Goal: Task Accomplishment & Management: Use online tool/utility

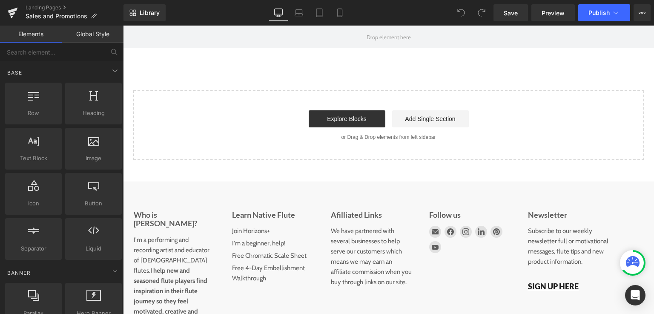
scroll to position [851, 0]
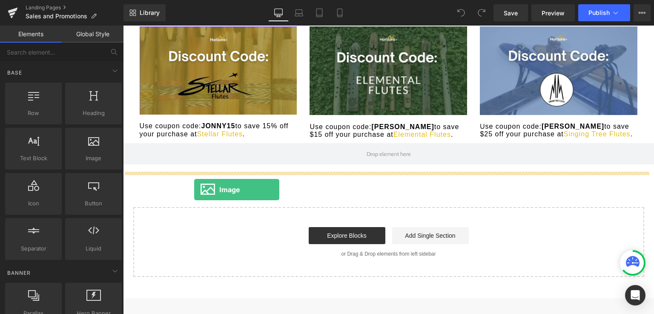
drag, startPoint x: 227, startPoint y: 176, endPoint x: 194, endPoint y: 190, distance: 35.5
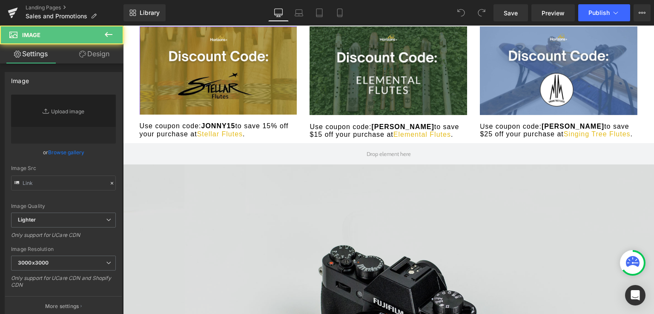
type input "//d1um8515vdn9kb.cloudfront.net/images/parallax.jpg"
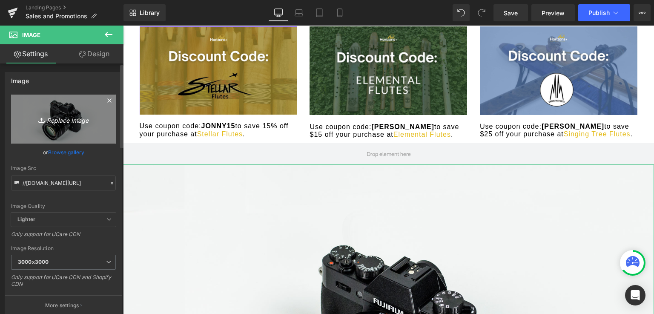
click at [59, 114] on icon "Replace Image" at bounding box center [63, 119] width 68 height 11
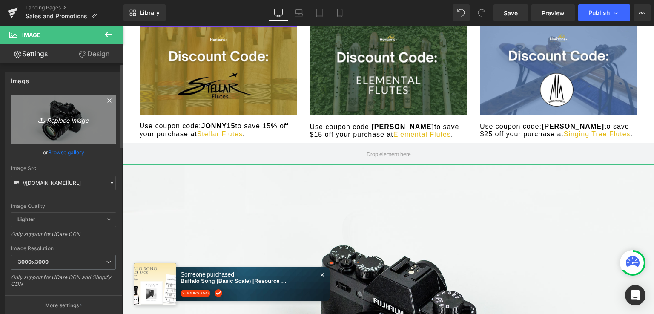
type input "C:\fakepath\Screenshot 2025-09-01 at 6.57.32 AM.png"
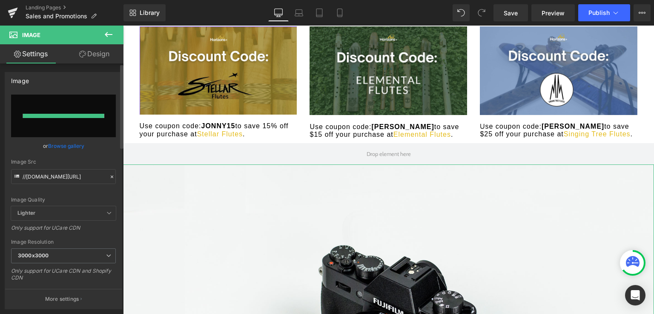
type input "[URL][DOMAIN_NAME]"
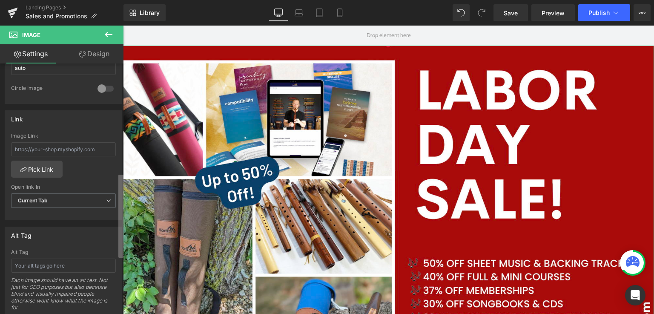
scroll to position [328, 0]
click at [110, 248] on div "Image https://ucarecdn.com/dc8e9494-f784-485c-bca2-0e08415f23de/-/format/auto/-…" at bounding box center [62, 190] width 124 height 254
click at [98, 146] on input "text" at bounding box center [63, 149] width 105 height 14
type input "horizonsflutestore.com"
click at [33, 165] on link "Pick Link" at bounding box center [37, 168] width 52 height 17
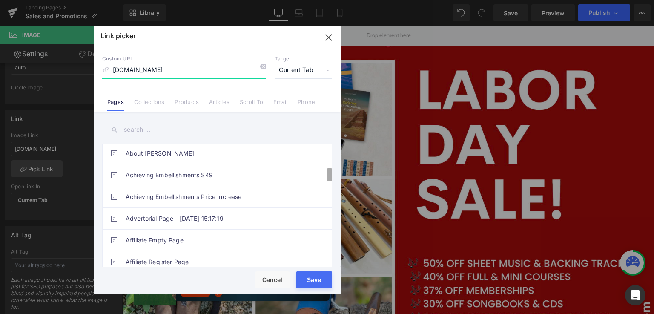
scroll to position [206, 0]
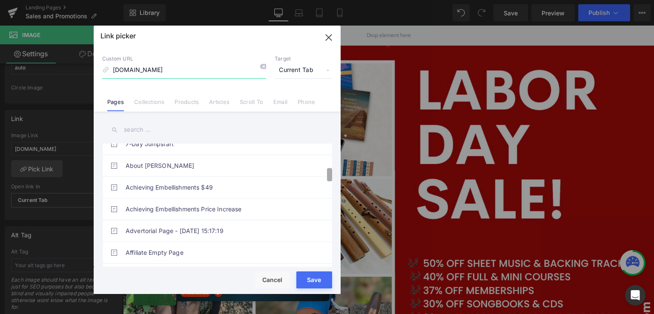
click at [343, 176] on div "Link picker Back to Library Insert Custom URL horizonsflutestore.com Target Cur…" at bounding box center [327, 157] width 654 height 314
click at [113, 73] on input "horizonsflutestore.com" at bounding box center [184, 70] width 164 height 16
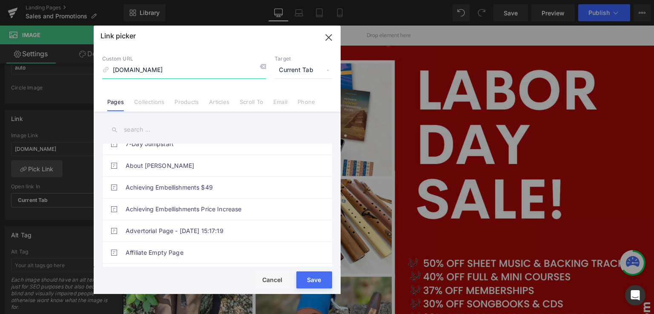
click at [113, 70] on input "www.horizonsflutestore.com" at bounding box center [184, 70] width 164 height 16
type input "[URL][DOMAIN_NAME]"
click at [317, 280] on div "Loading Product Data" at bounding box center [327, 280] width 61 height 9
click at [307, 288] on div "Save Cancel" at bounding box center [217, 280] width 247 height 27
click at [309, 282] on div "Loading Product Data" at bounding box center [327, 280] width 61 height 9
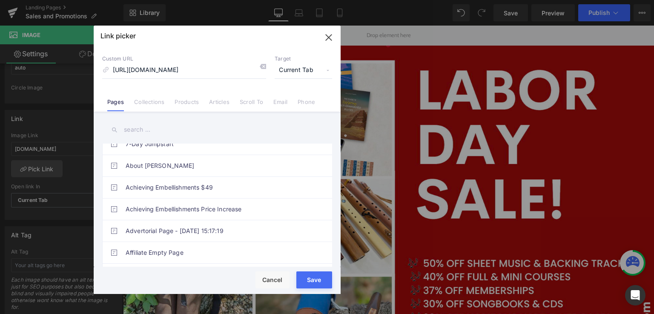
click at [308, 278] on div "Loading Product Data" at bounding box center [327, 280] width 61 height 9
click at [232, 62] on p "Custom URL" at bounding box center [184, 58] width 164 height 7
click at [313, 282] on div "Loading Product Data" at bounding box center [327, 280] width 61 height 9
click at [330, 39] on icon "button" at bounding box center [329, 38] width 14 height 14
type input "[URL][DOMAIN_NAME]"
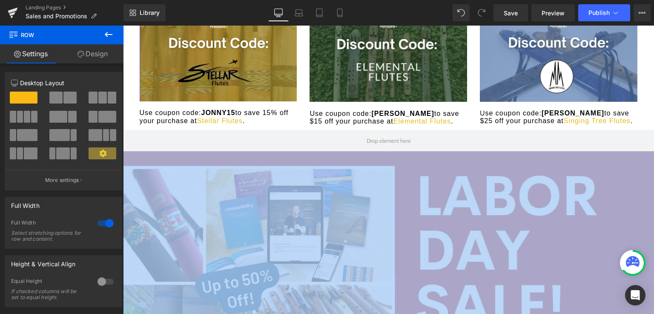
scroll to position [936, 0]
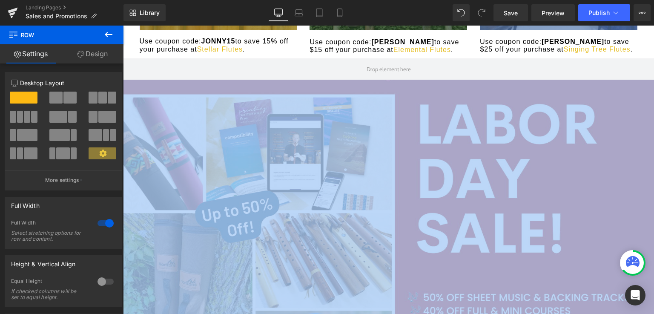
drag, startPoint x: 319, startPoint y: 270, endPoint x: 329, endPoint y: 320, distance: 51.3
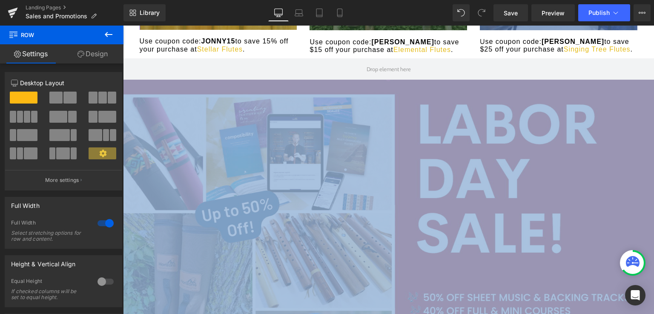
click at [316, 137] on img "Main content" at bounding box center [388, 283] width 531 height 407
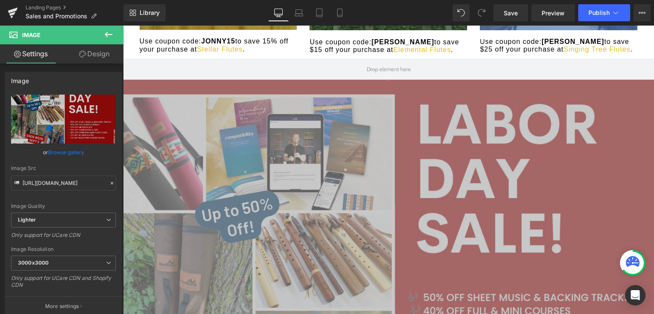
click at [109, 36] on icon at bounding box center [109, 34] width 10 height 10
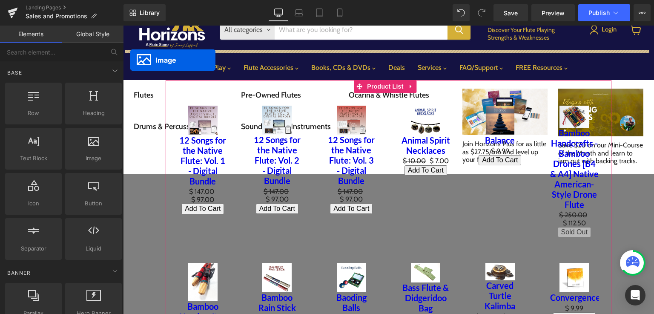
scroll to position [18, 0]
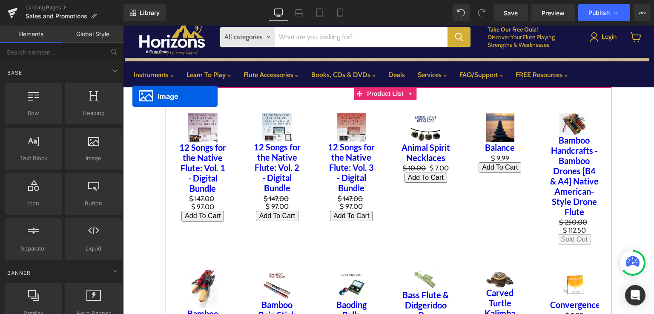
drag, startPoint x: 378, startPoint y: 288, endPoint x: 133, endPoint y: 96, distance: 312.3
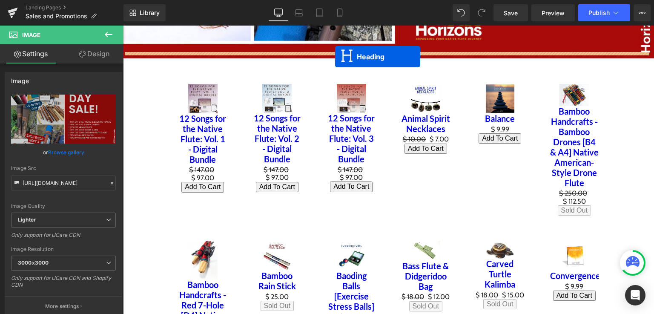
scroll to position [417, 0]
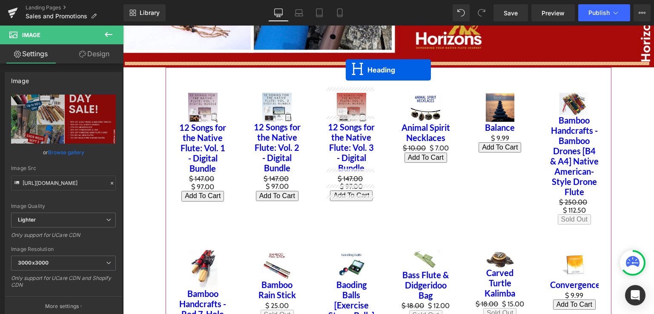
drag, startPoint x: 365, startPoint y: 144, endPoint x: 346, endPoint y: 70, distance: 76.9
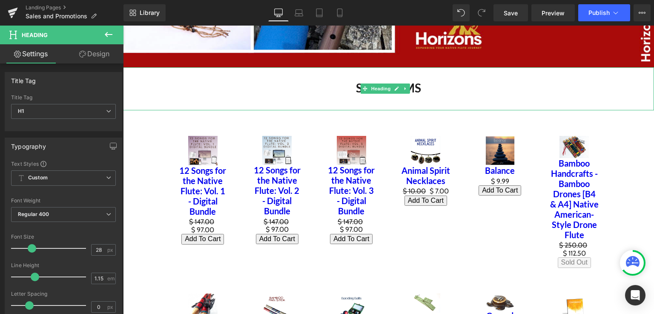
click at [354, 87] on h1 "SALE ITEMS" at bounding box center [388, 88] width 531 height 14
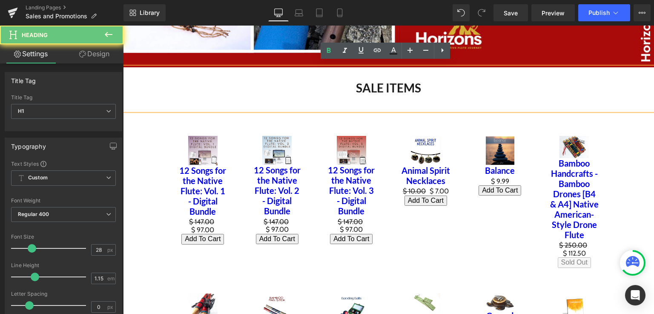
click at [370, 87] on h1 "SALE ITEMS" at bounding box center [388, 88] width 531 height 14
click at [358, 85] on h1 "SALE ITEMS" at bounding box center [388, 88] width 531 height 14
click at [355, 85] on h1 "SALE ITEMS" at bounding box center [388, 88] width 531 height 14
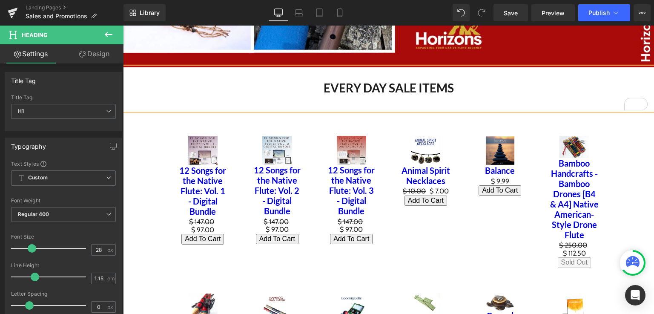
click at [317, 87] on h1 "EVERY DAY SALE ITEMS" at bounding box center [388, 88] width 531 height 14
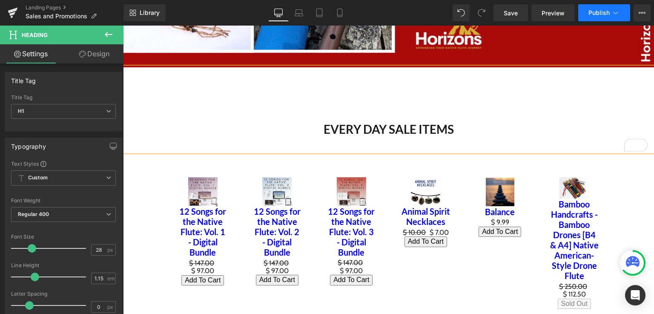
click at [596, 13] on span "Publish" at bounding box center [599, 12] width 21 height 7
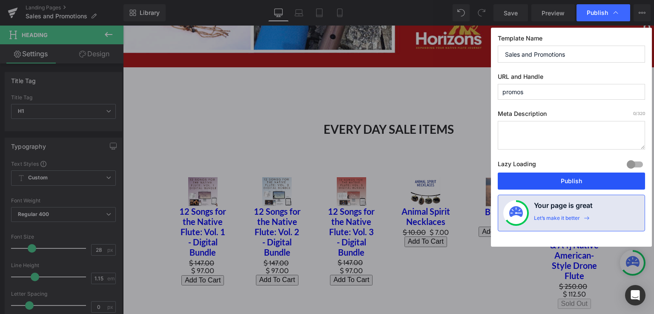
click at [559, 183] on button "Publish" at bounding box center [571, 181] width 147 height 17
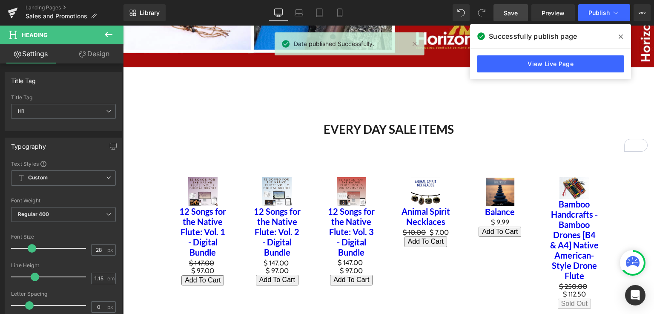
click at [508, 14] on span "Save" at bounding box center [511, 13] width 14 height 9
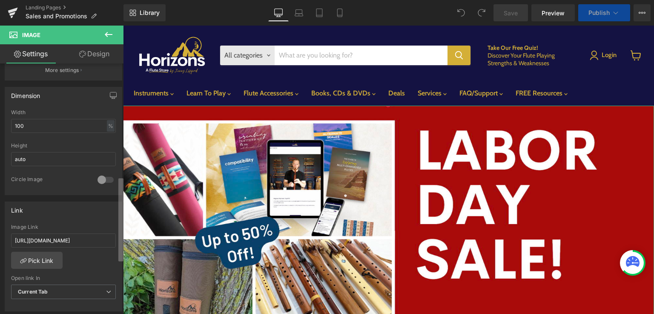
scroll to position [338, 0]
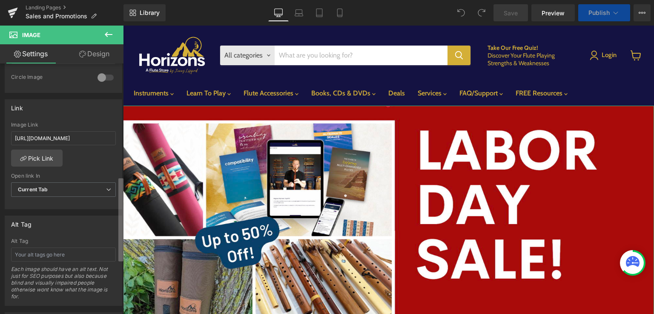
click at [123, 235] on b at bounding box center [120, 220] width 5 height 83
drag, startPoint x: 105, startPoint y: 138, endPoint x: 0, endPoint y: 141, distance: 104.9
click at [0, 141] on div "Link [URL][DOMAIN_NAME] Image Link [URL][DOMAIN_NAME] Pick Link Current Tab New…" at bounding box center [63, 151] width 127 height 117
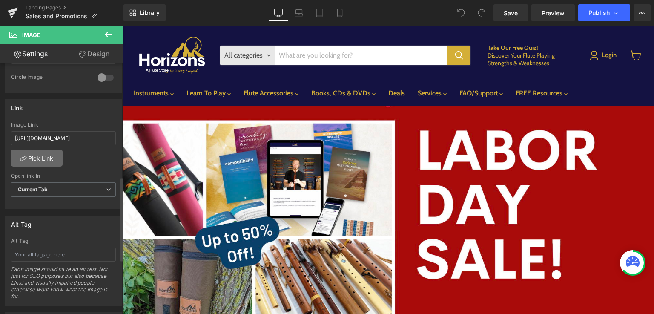
click at [33, 151] on link "Pick Link" at bounding box center [37, 158] width 52 height 17
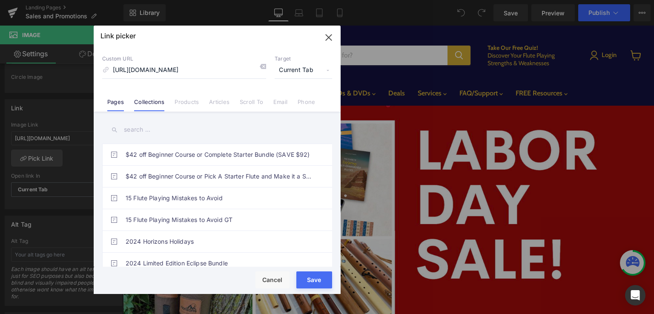
click at [149, 100] on link "Collections" at bounding box center [149, 104] width 30 height 13
click at [158, 131] on input "text" at bounding box center [217, 129] width 230 height 19
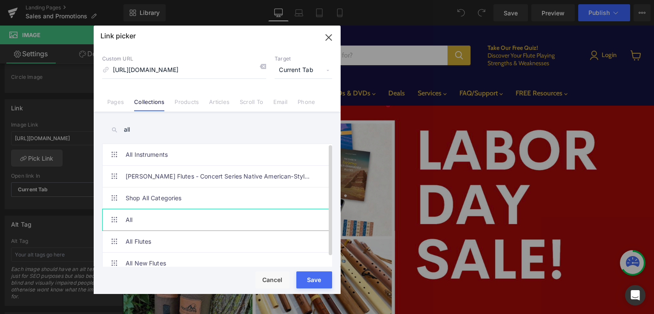
type input "all"
click at [127, 217] on link "All" at bounding box center [219, 219] width 187 height 21
type input "/collections/all"
click at [310, 279] on div "Loading Product Data" at bounding box center [327, 280] width 61 height 9
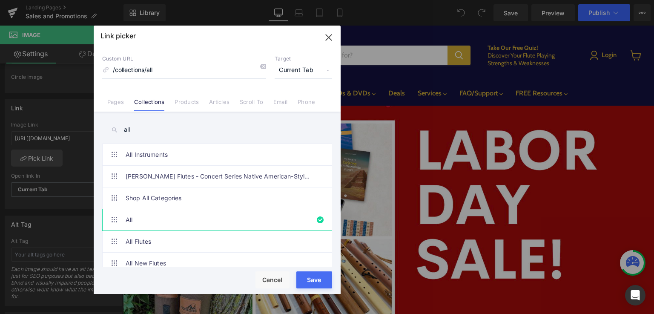
click at [310, 279] on div "Loading Product Data" at bounding box center [327, 280] width 61 height 9
click at [315, 279] on div "Loading Product Data" at bounding box center [327, 280] width 61 height 9
click at [171, 216] on link "All" at bounding box center [219, 219] width 187 height 21
click at [333, 38] on icon "button" at bounding box center [329, 38] width 14 height 14
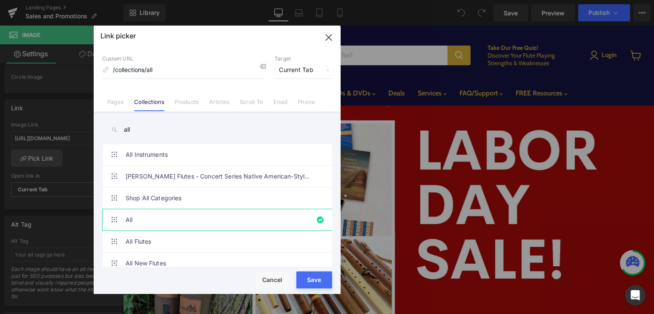
type input "/collections/all"
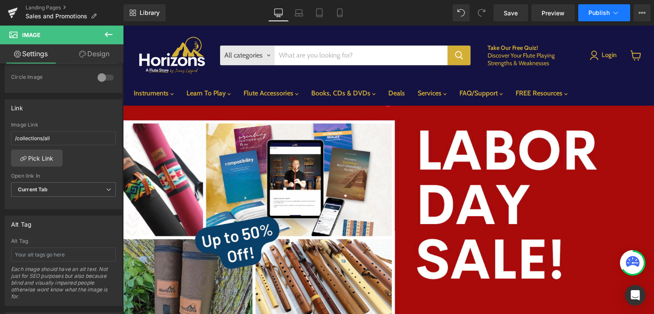
click at [613, 12] on icon at bounding box center [616, 13] width 9 height 9
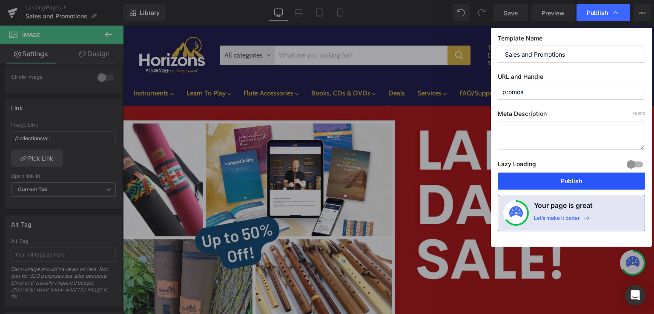
click at [569, 183] on button "Publish" at bounding box center [571, 181] width 147 height 17
click at [504, 15] on span "Save" at bounding box center [511, 13] width 14 height 9
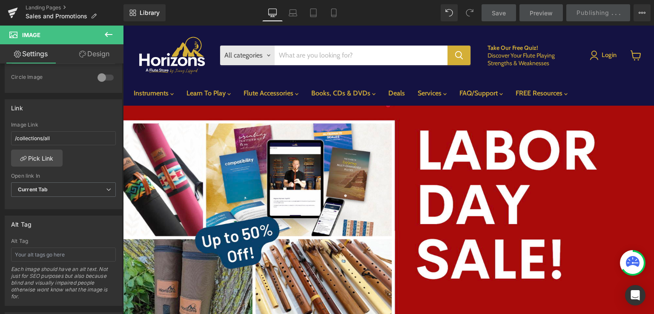
click at [501, 13] on span "Save" at bounding box center [499, 13] width 14 height 9
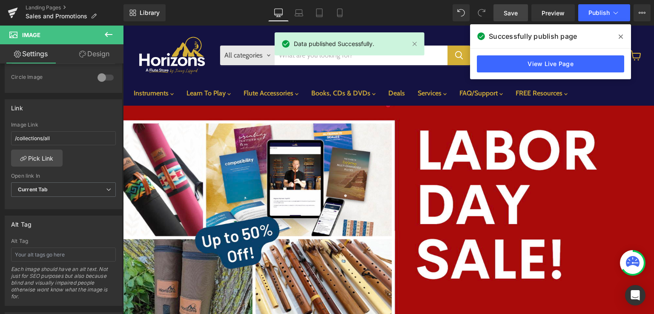
click at [510, 15] on span "Save" at bounding box center [511, 13] width 14 height 9
